Goal: Task Accomplishment & Management: Use online tool/utility

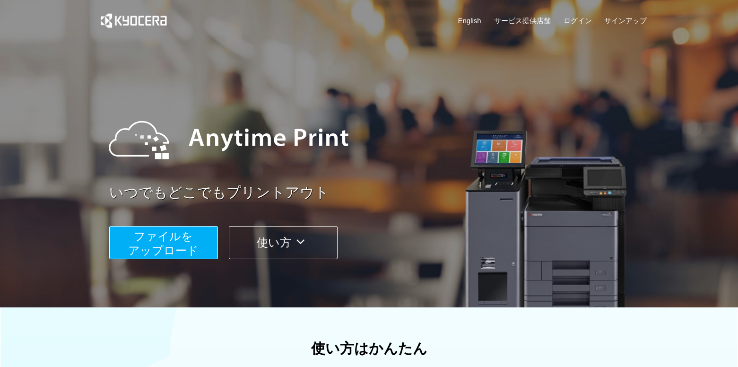
click at [179, 238] on span "ファイルを ​​アップロード" at bounding box center [163, 243] width 70 height 27
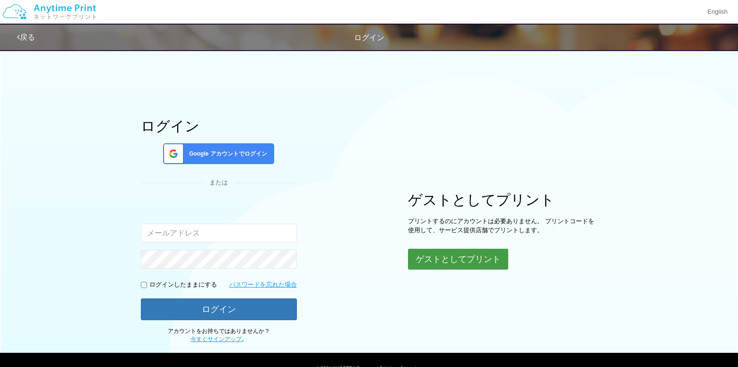
click at [441, 262] on button "ゲストとしてプリント" at bounding box center [458, 259] width 100 height 21
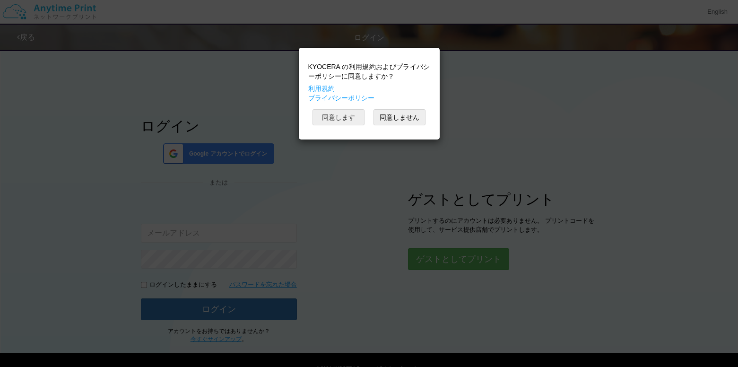
click at [345, 118] on button "同意します" at bounding box center [338, 117] width 52 height 16
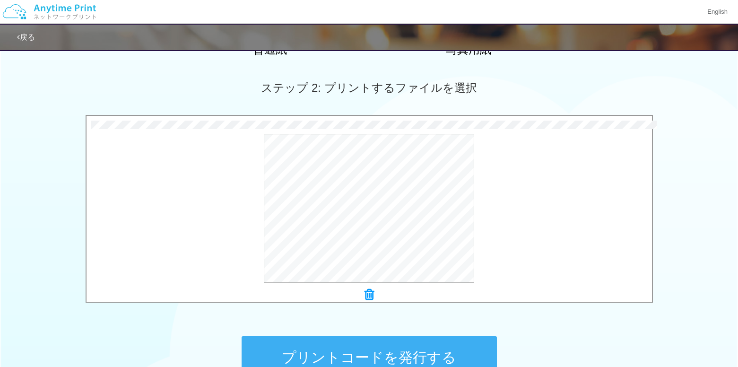
scroll to position [272, 0]
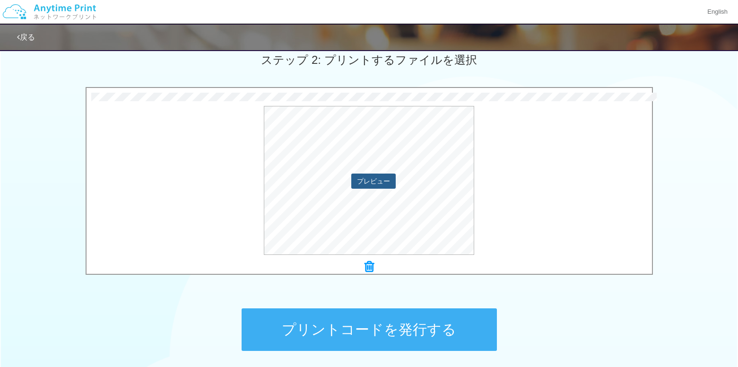
click at [378, 179] on button "プレビュー" at bounding box center [373, 181] width 44 height 15
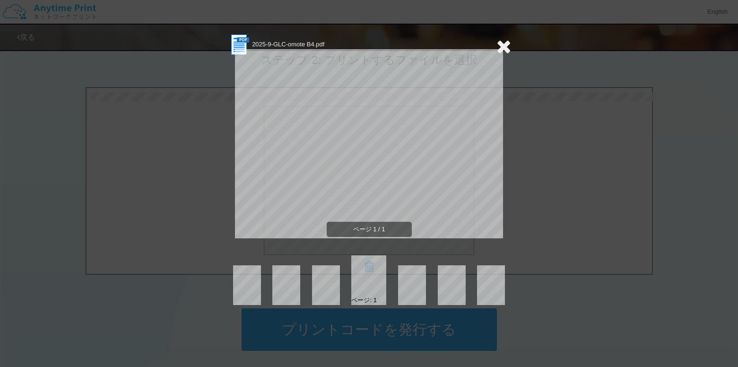
click at [500, 49] on icon at bounding box center [503, 46] width 15 height 19
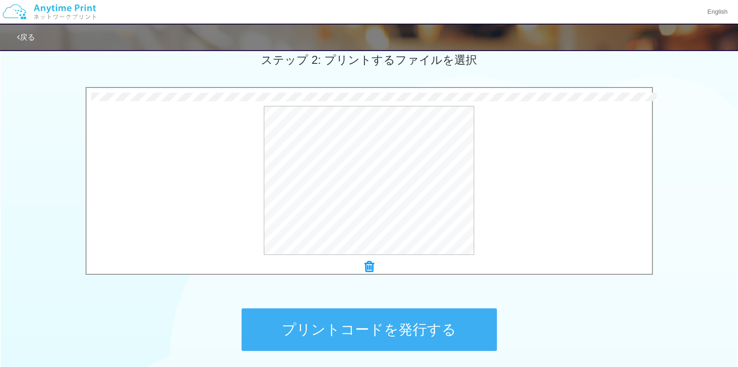
click at [370, 263] on icon at bounding box center [368, 266] width 9 height 12
click at [380, 321] on button "プリントコードを発行する" at bounding box center [369, 329] width 255 height 43
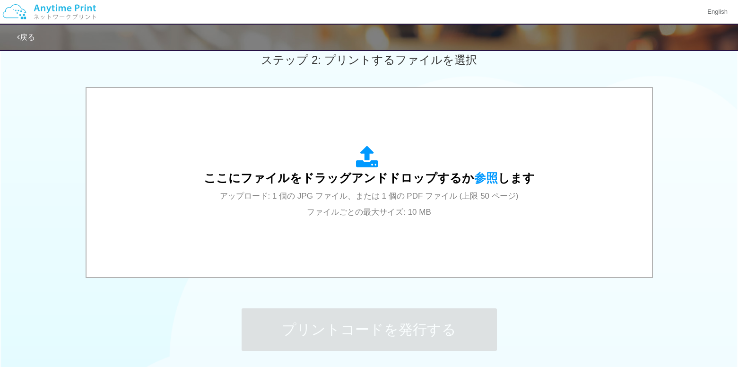
scroll to position [0, 0]
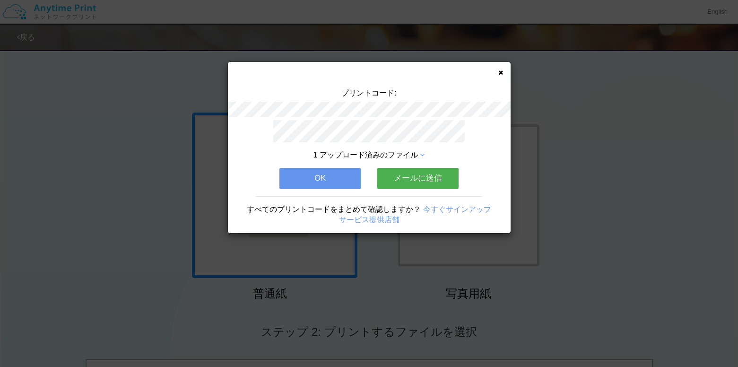
click at [501, 68] on div "プリントコード: 1 アップロード済みのファイル OK メールに送信 すべてのプリントコードをまとめて確認しますか？ 今すぐサインアップ サービス提供店舗" at bounding box center [369, 147] width 283 height 171
click at [500, 70] on icon at bounding box center [500, 72] width 5 height 6
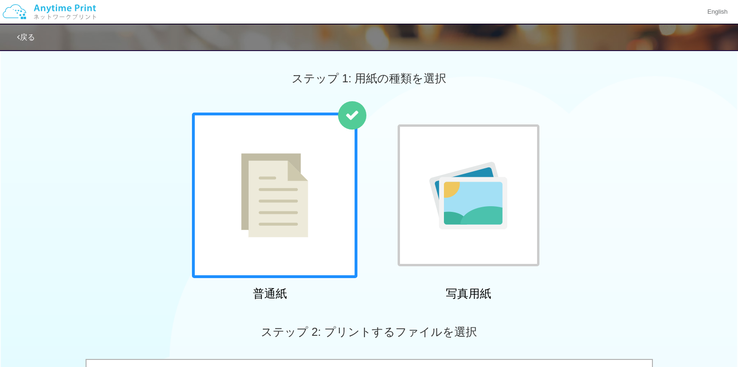
click at [260, 85] on div "ステップ 1: 用紙の種類を選択" at bounding box center [369, 78] width 738 height 68
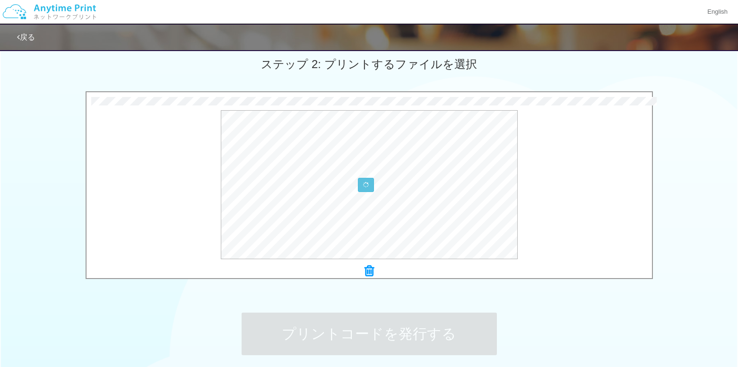
scroll to position [269, 0]
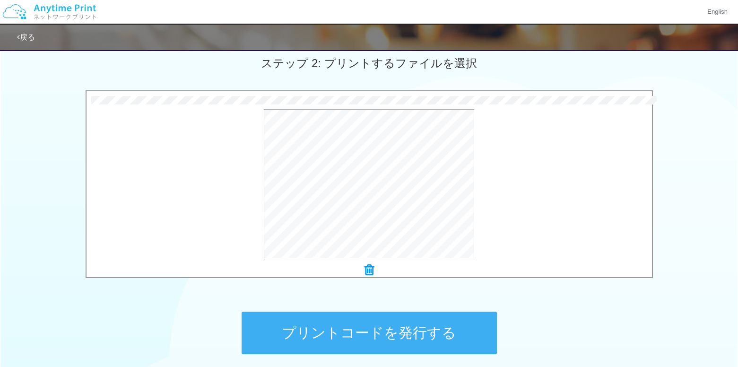
click at [375, 330] on button "プリントコードを発行する" at bounding box center [369, 333] width 255 height 43
